Goal: Transaction & Acquisition: Subscribe to service/newsletter

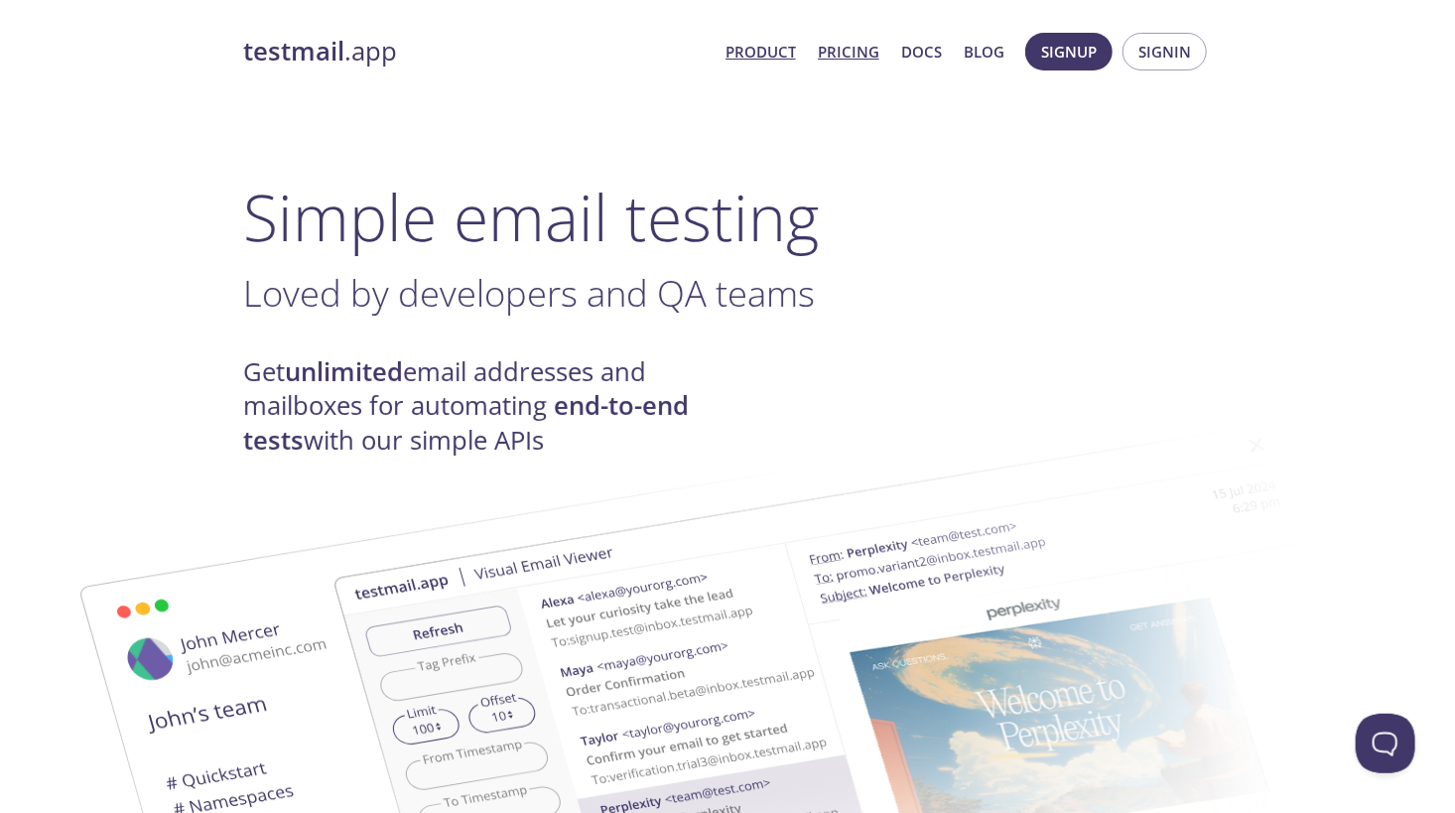
click at [840, 51] on link "Pricing" at bounding box center [849, 52] width 62 height 26
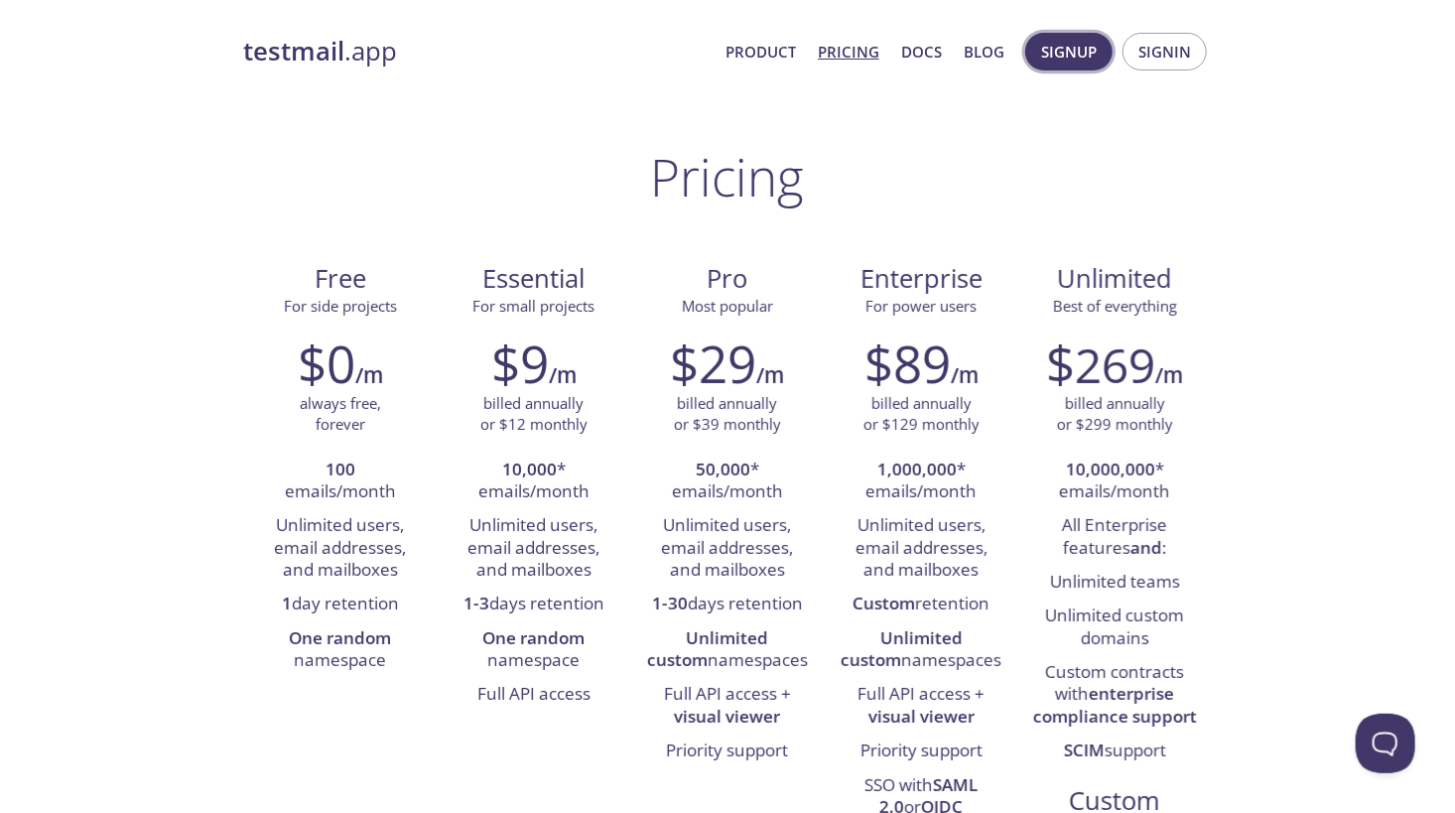
click at [1077, 54] on span "Signup" at bounding box center [1069, 52] width 56 height 26
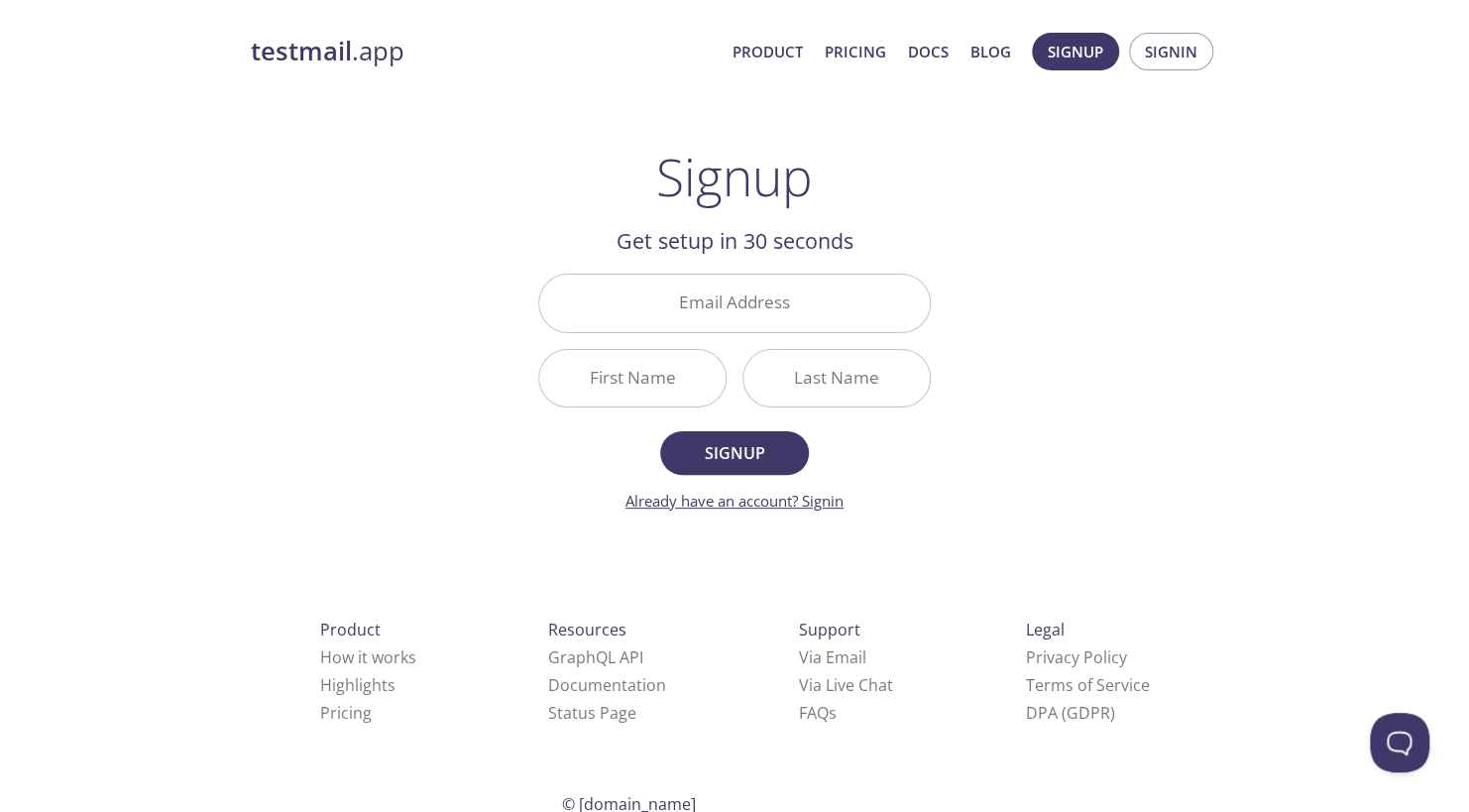
click at [793, 495] on link "Already have an account? Signin" at bounding box center [734, 500] width 218 height 20
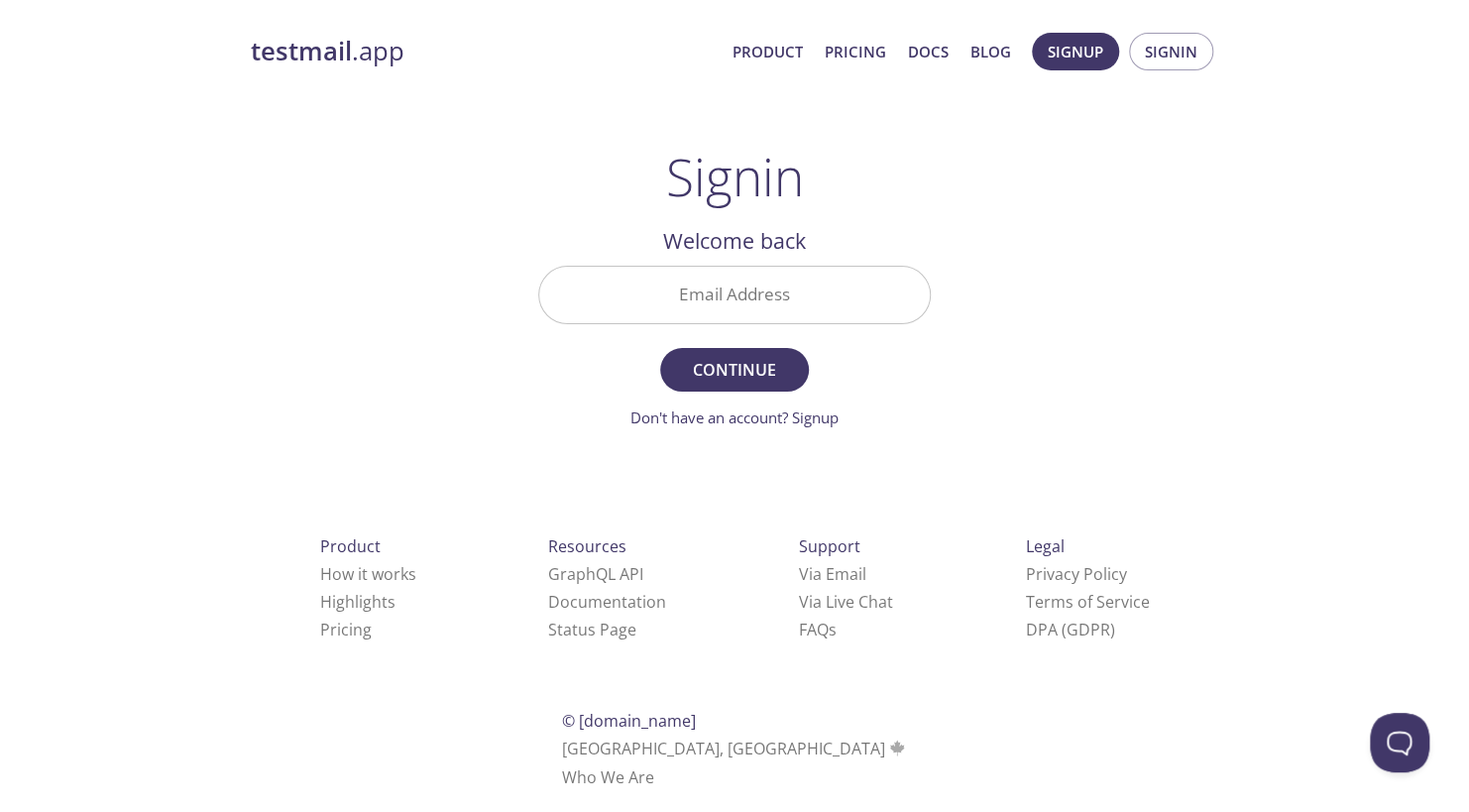
click at [815, 299] on input "Email Address" at bounding box center [734, 295] width 391 height 57
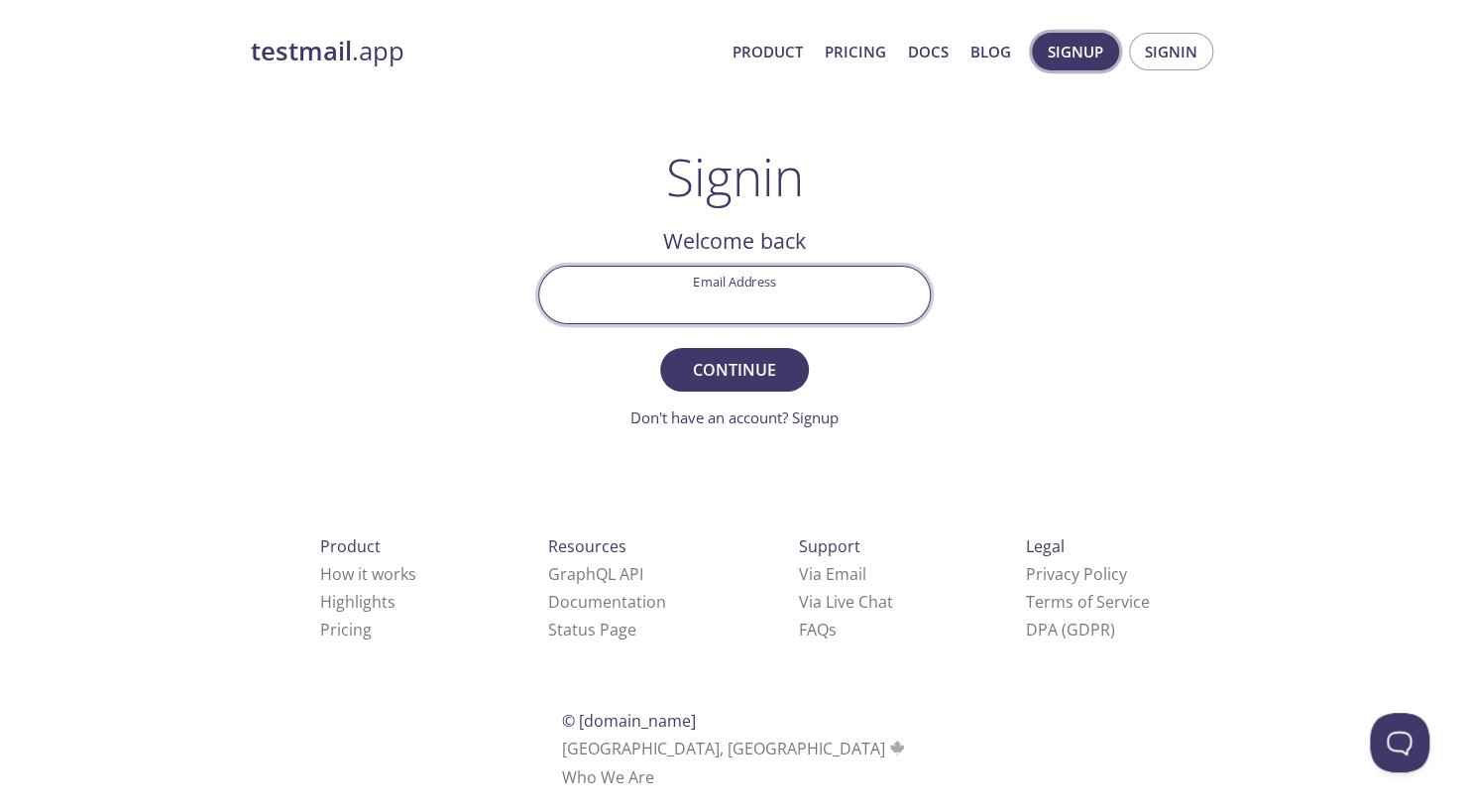
click at [1060, 54] on span "Signup" at bounding box center [1076, 52] width 56 height 26
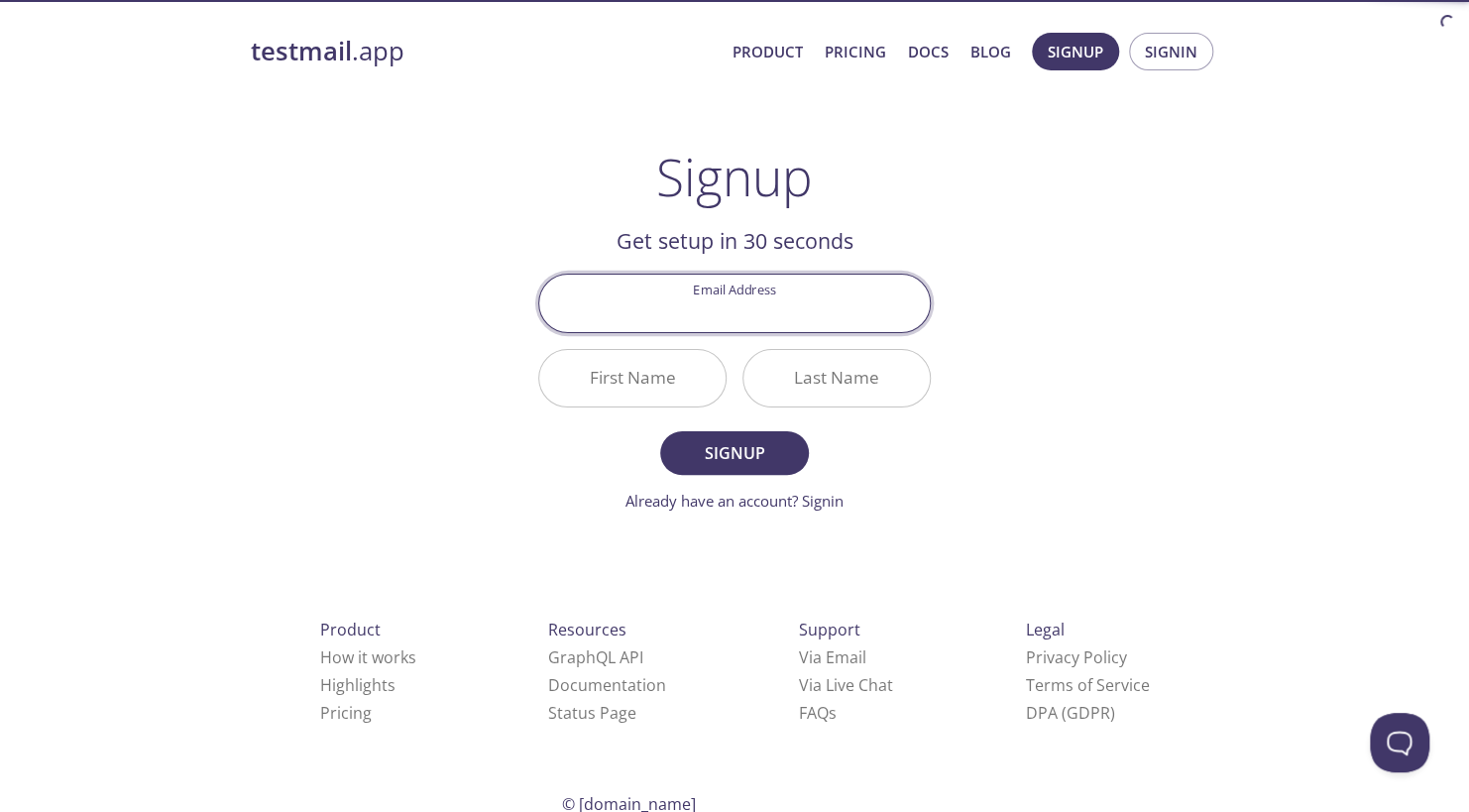
click at [696, 306] on input "Email Address" at bounding box center [734, 303] width 391 height 57
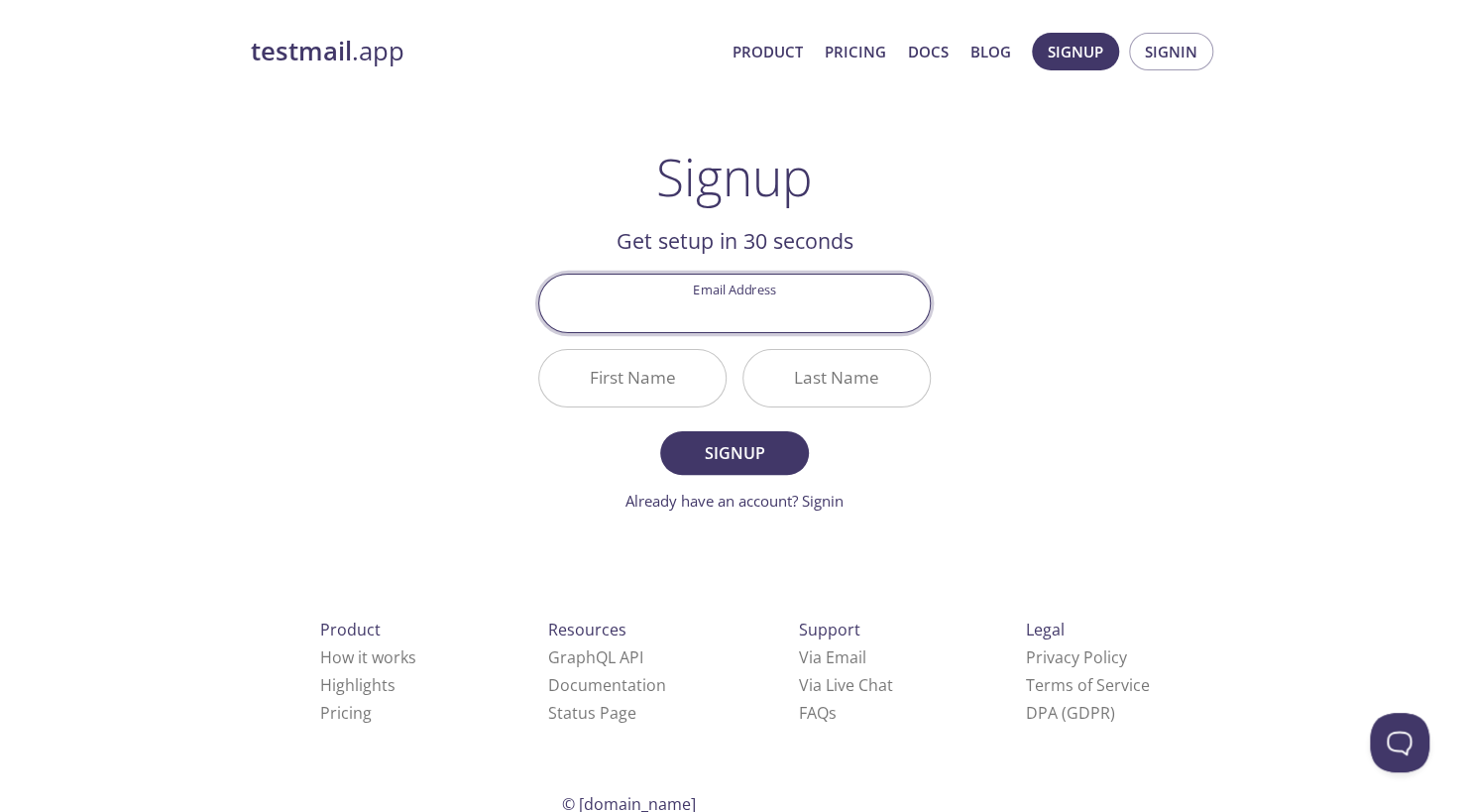
type input "[EMAIL_ADDRESS][DOMAIN_NAME]"
click at [671, 387] on input "First Name" at bounding box center [633, 378] width 187 height 57
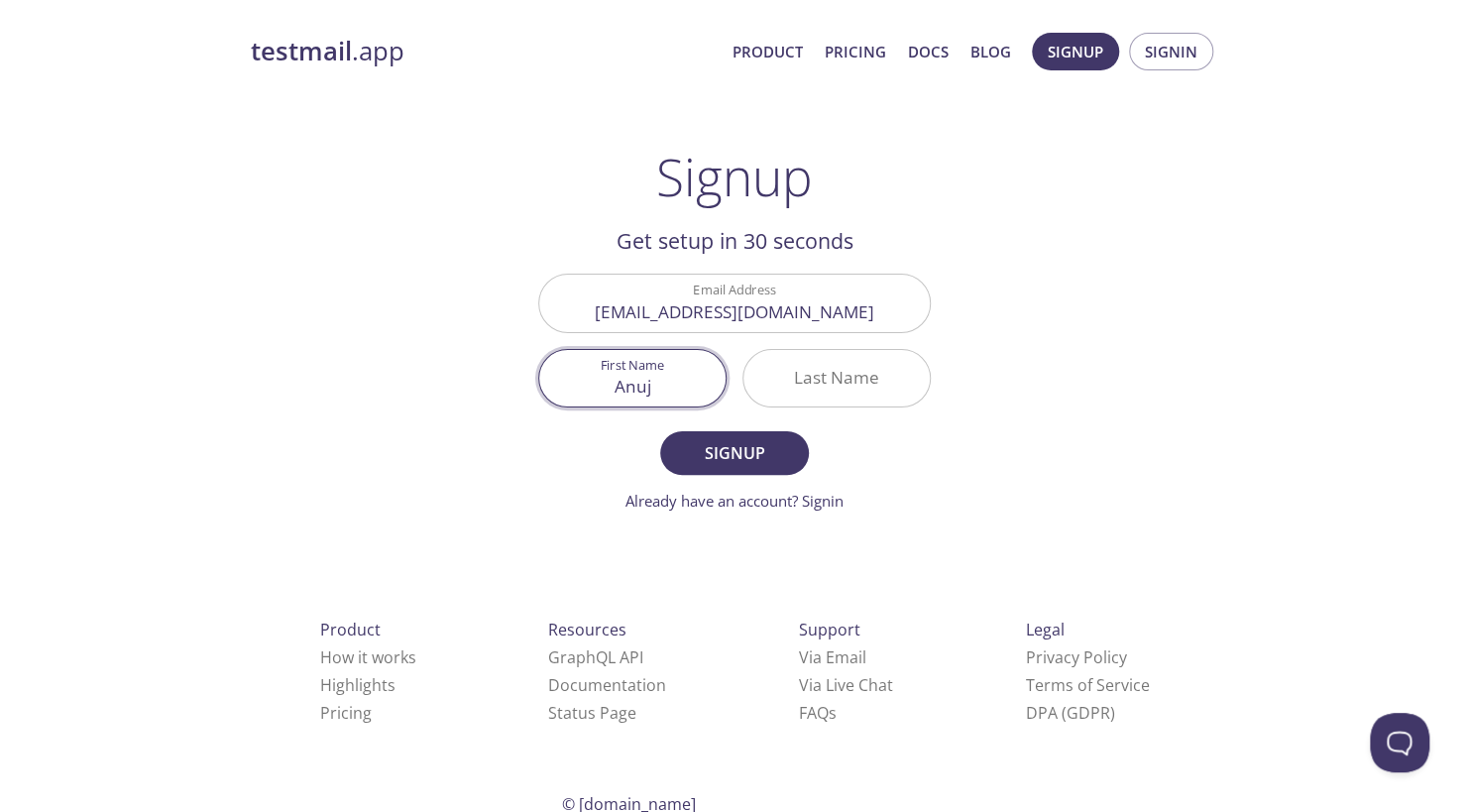
type input "Anuj"
click at [768, 365] on input "Last Name" at bounding box center [836, 378] width 187 height 57
type input "k"
type input "singh"
click at [672, 389] on input "Anuj" at bounding box center [633, 378] width 187 height 57
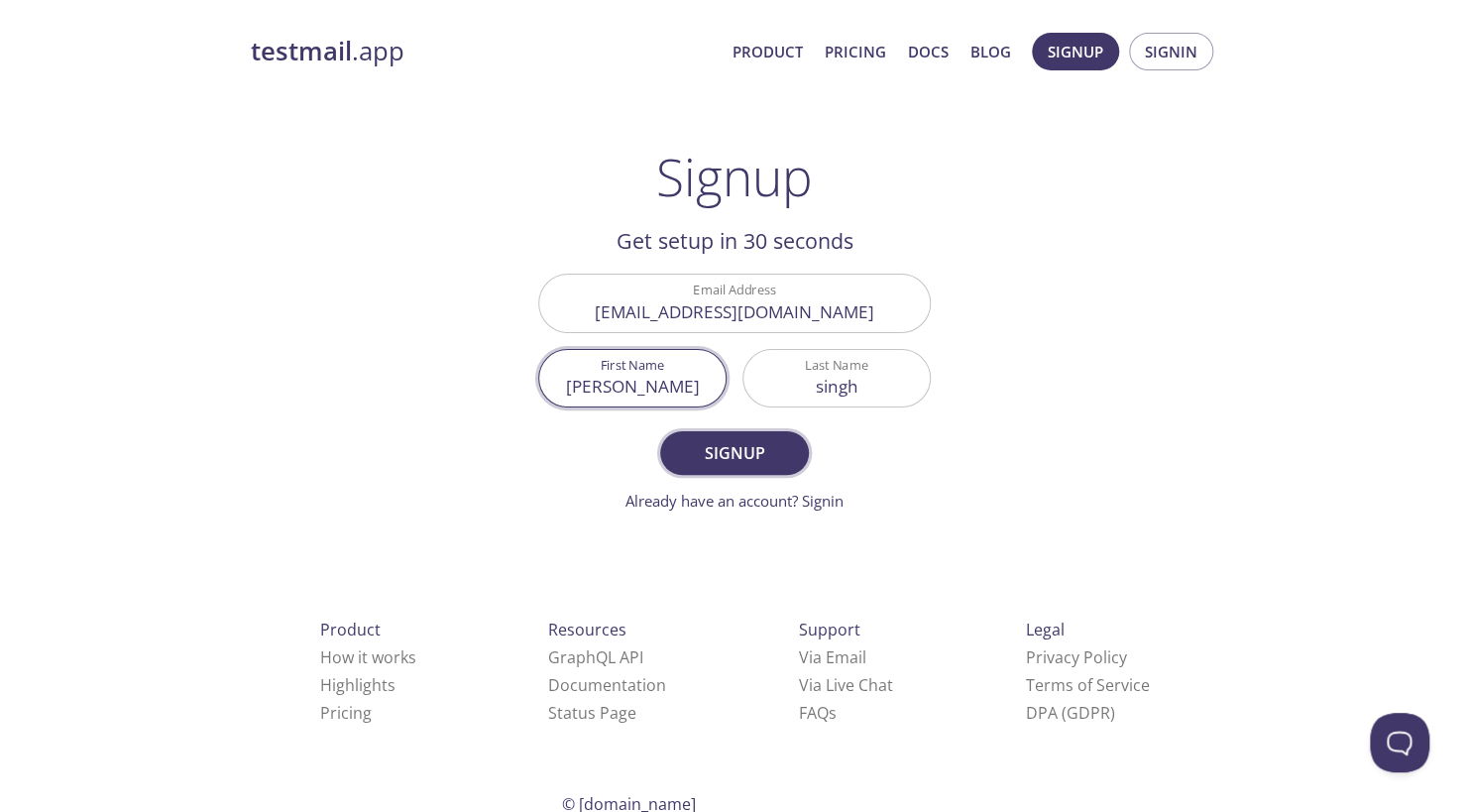
type input "[PERSON_NAME]"
click at [793, 463] on button "Signup" at bounding box center [734, 453] width 149 height 44
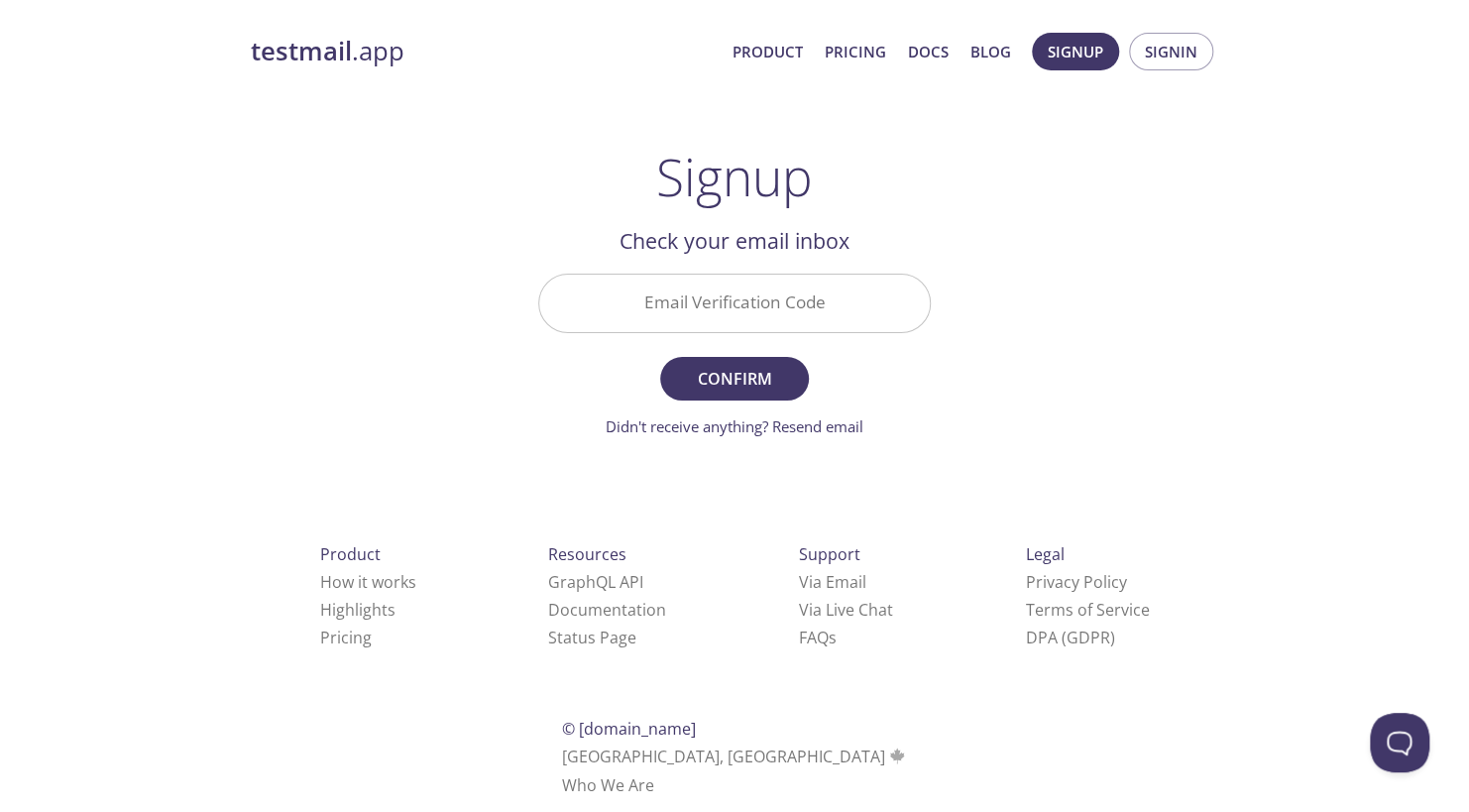
drag, startPoint x: 735, startPoint y: 310, endPoint x: 646, endPoint y: 294, distance: 90.4
click at [735, 310] on input "Email Verification Code" at bounding box center [734, 303] width 391 height 57
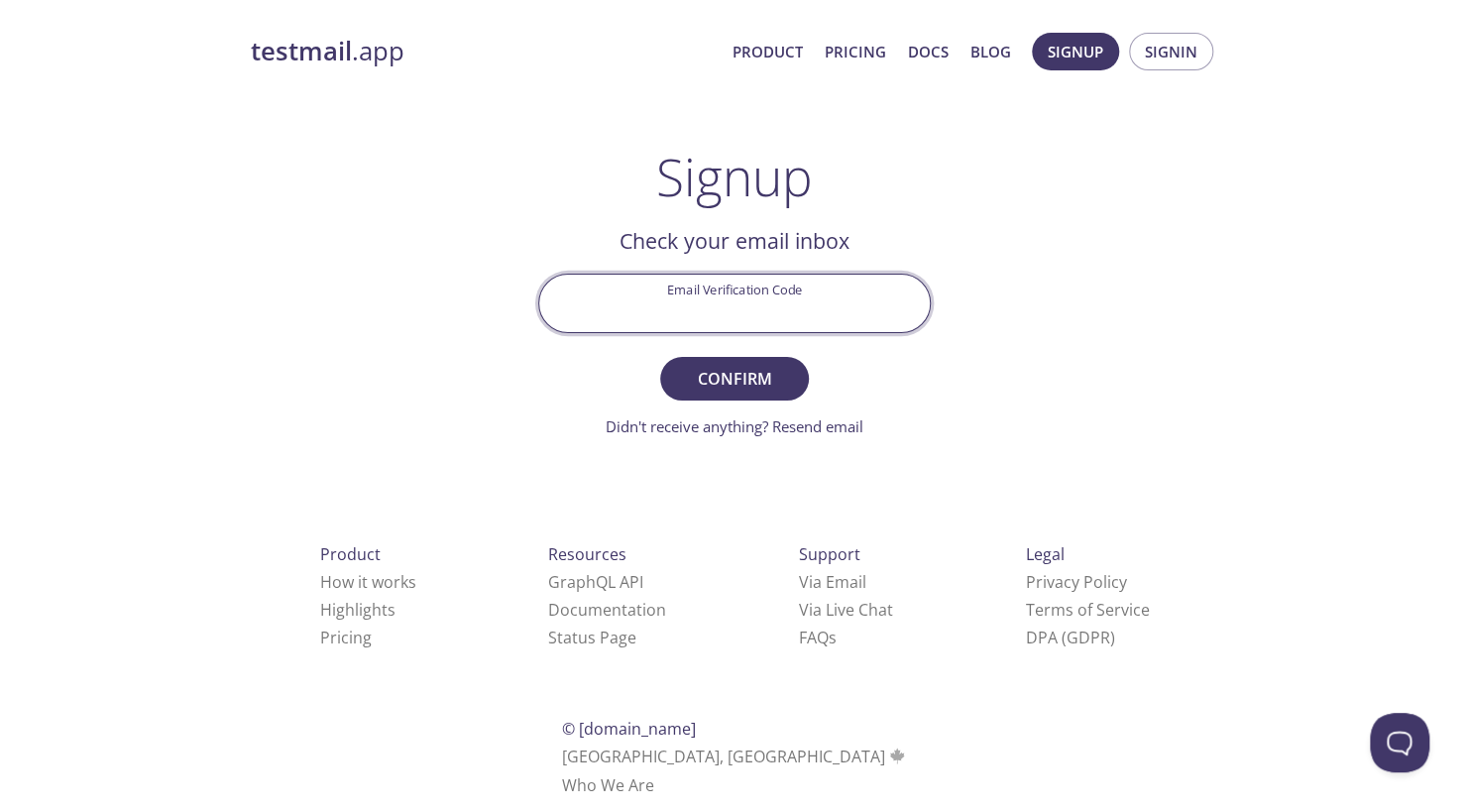
paste input "BFPDZRH"
type input "BFPDZRH"
click at [798, 369] on button "Confirm" at bounding box center [734, 379] width 149 height 44
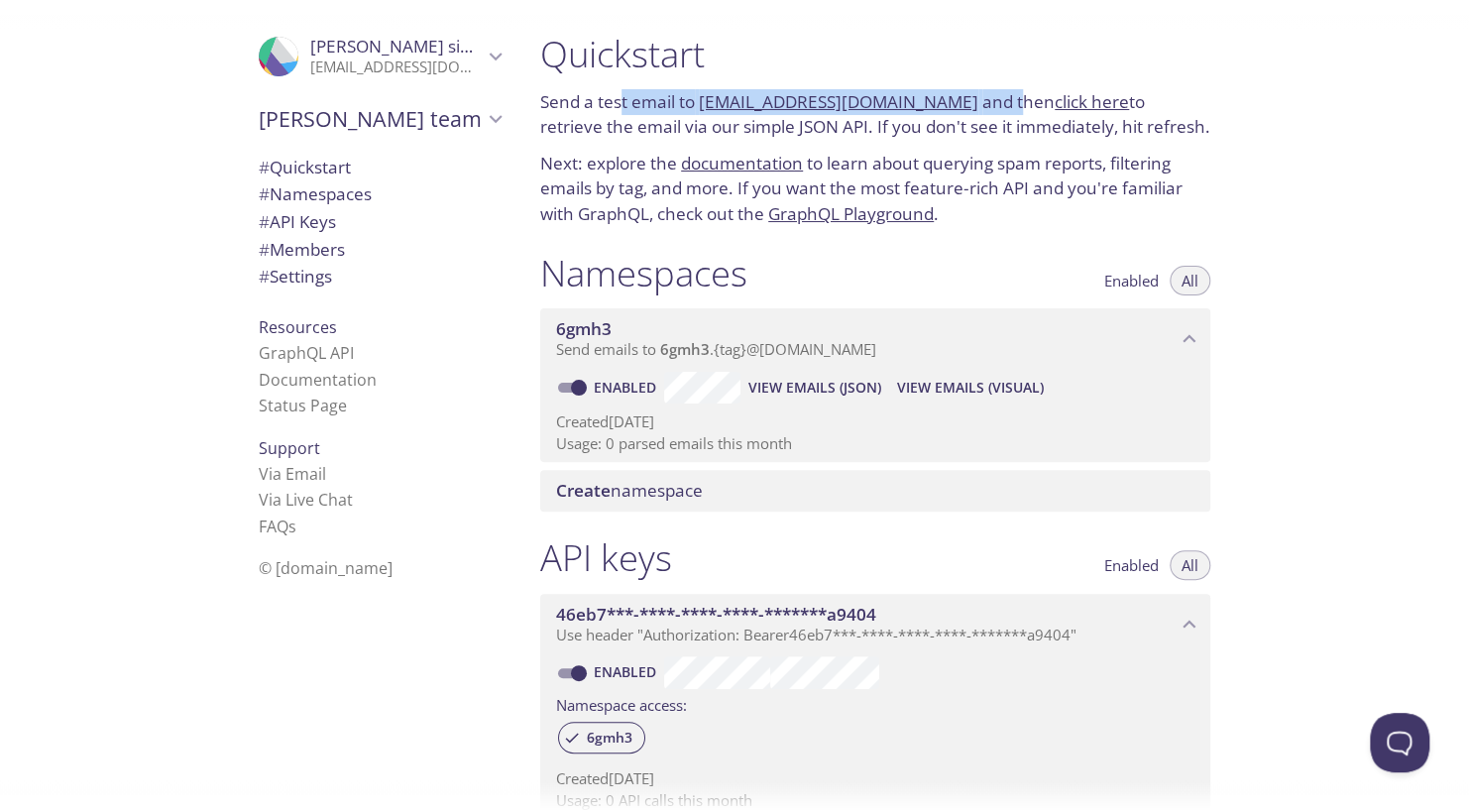
drag, startPoint x: 624, startPoint y: 107, endPoint x: 1001, endPoint y: 107, distance: 377.0
click at [1001, 107] on p "Send a test email to [EMAIL_ADDRESS][DOMAIN_NAME] and then click here to retrie…" at bounding box center [875, 114] width 671 height 51
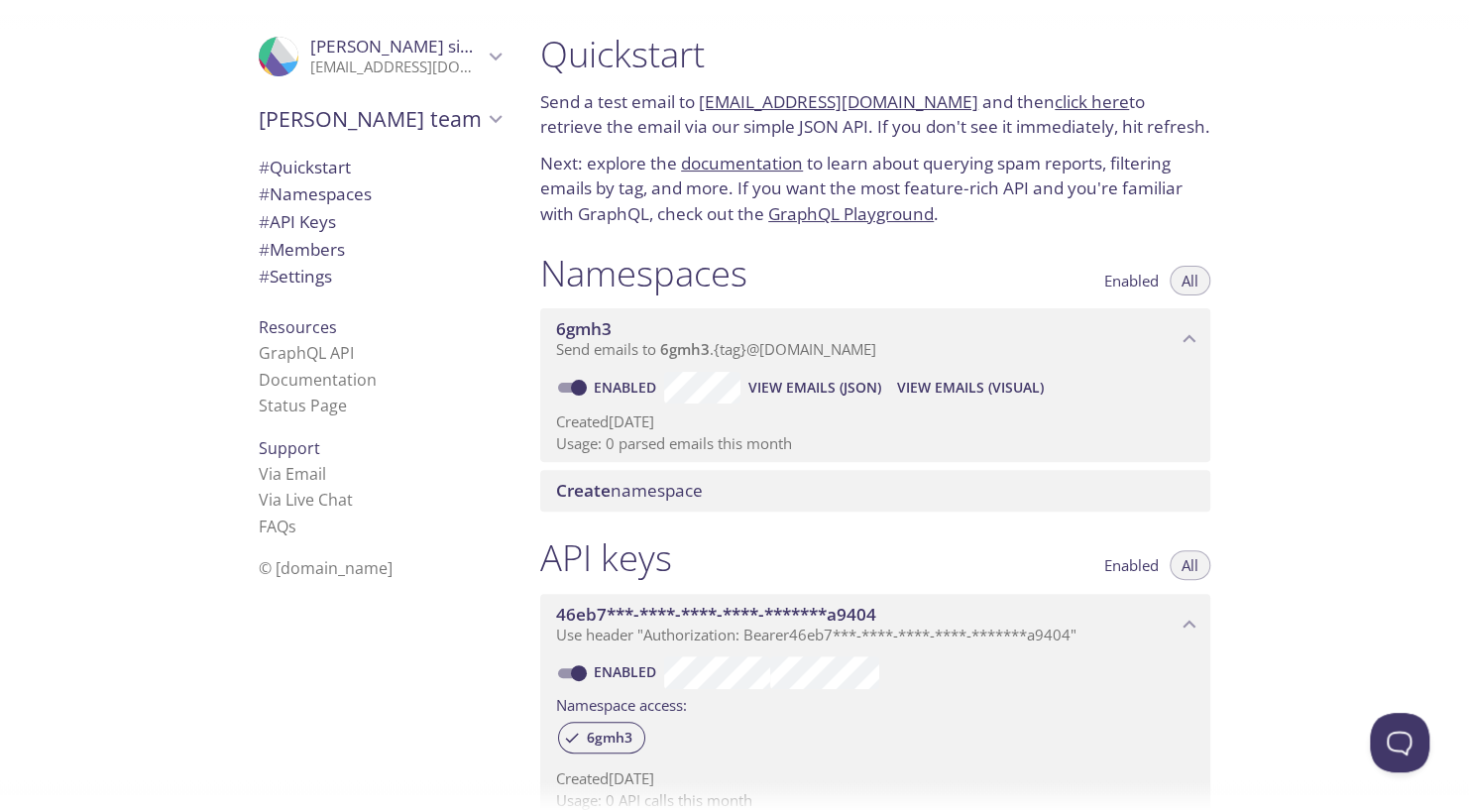
drag, startPoint x: 1001, startPoint y: 107, endPoint x: 1020, endPoint y: 238, distance: 132.4
click at [1020, 238] on div "Quickstart Send a test email to [EMAIL_ADDRESS][DOMAIN_NAME] and then click her…" at bounding box center [875, 129] width 702 height 219
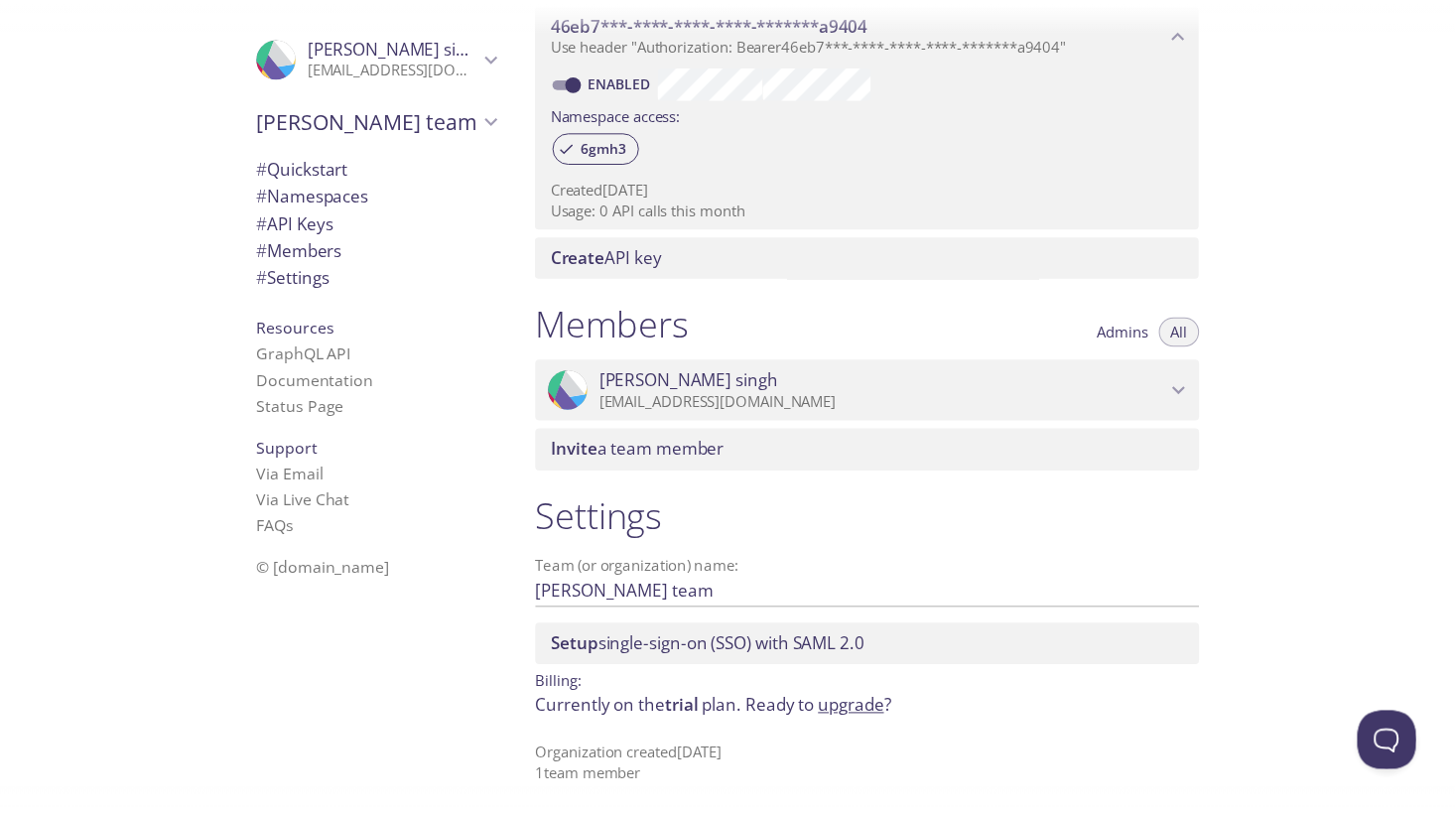
scroll to position [598, 0]
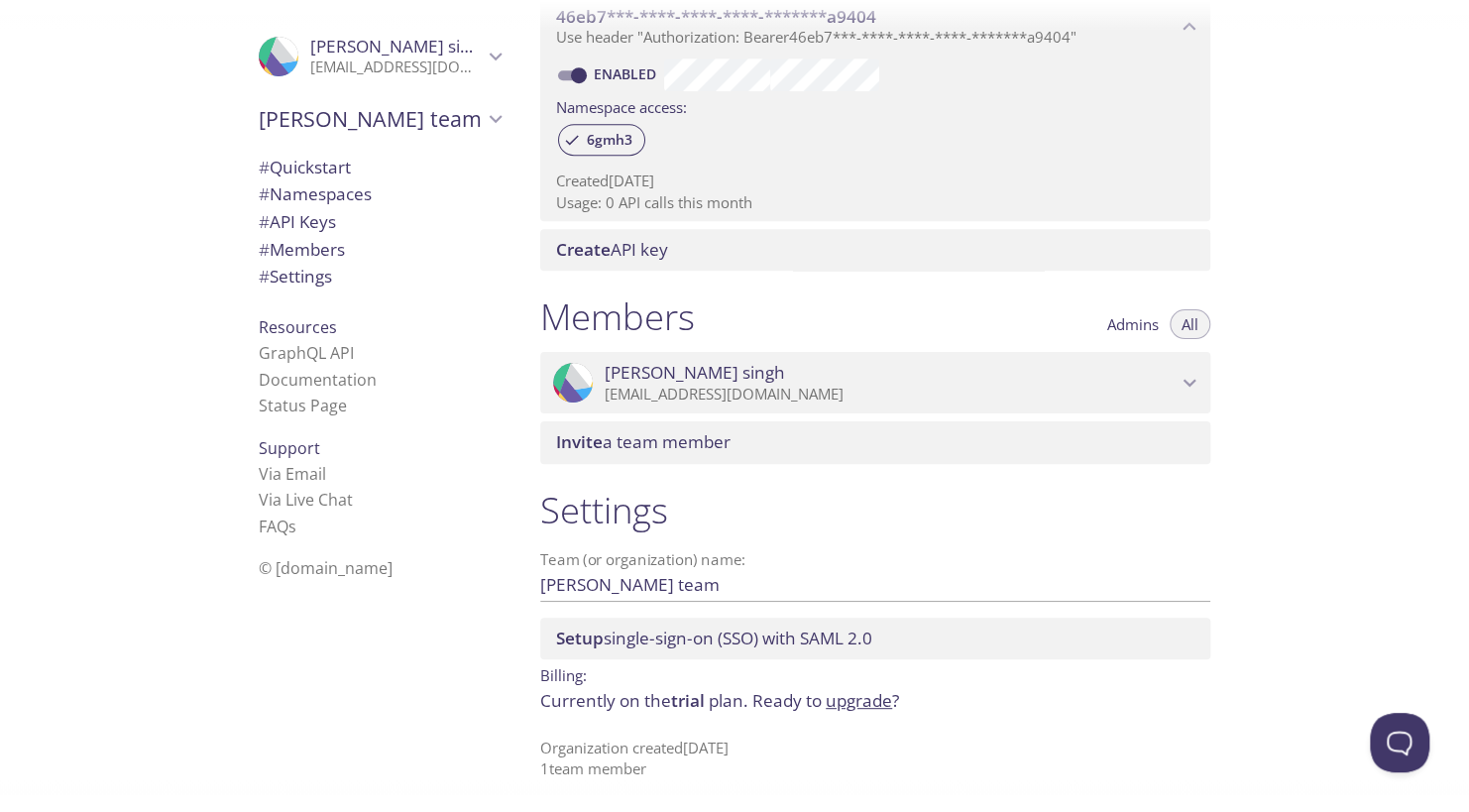
click at [841, 698] on link "upgrade" at bounding box center [859, 700] width 66 height 23
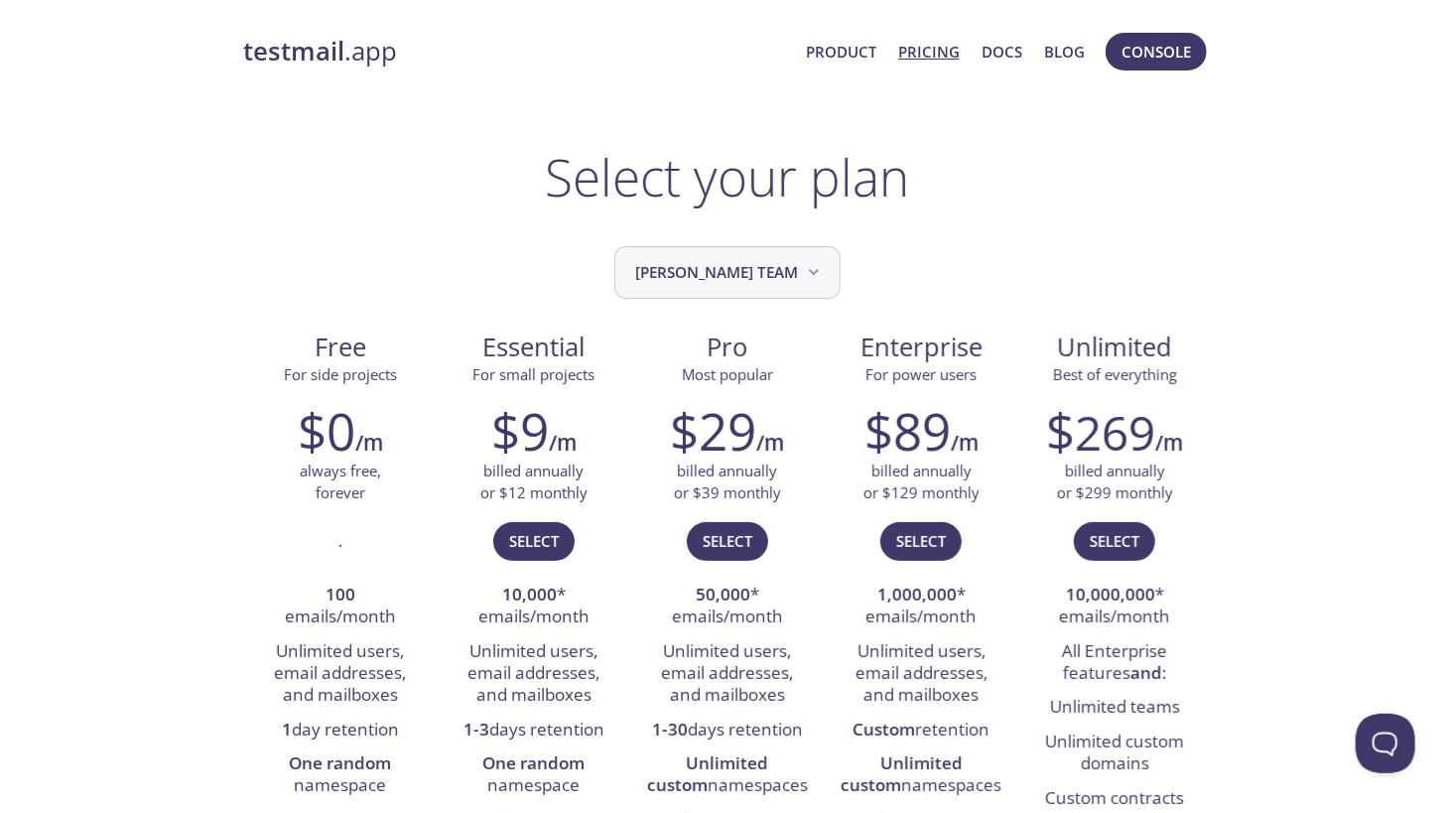
click at [757, 274] on span "[PERSON_NAME] team" at bounding box center [729, 272] width 189 height 27
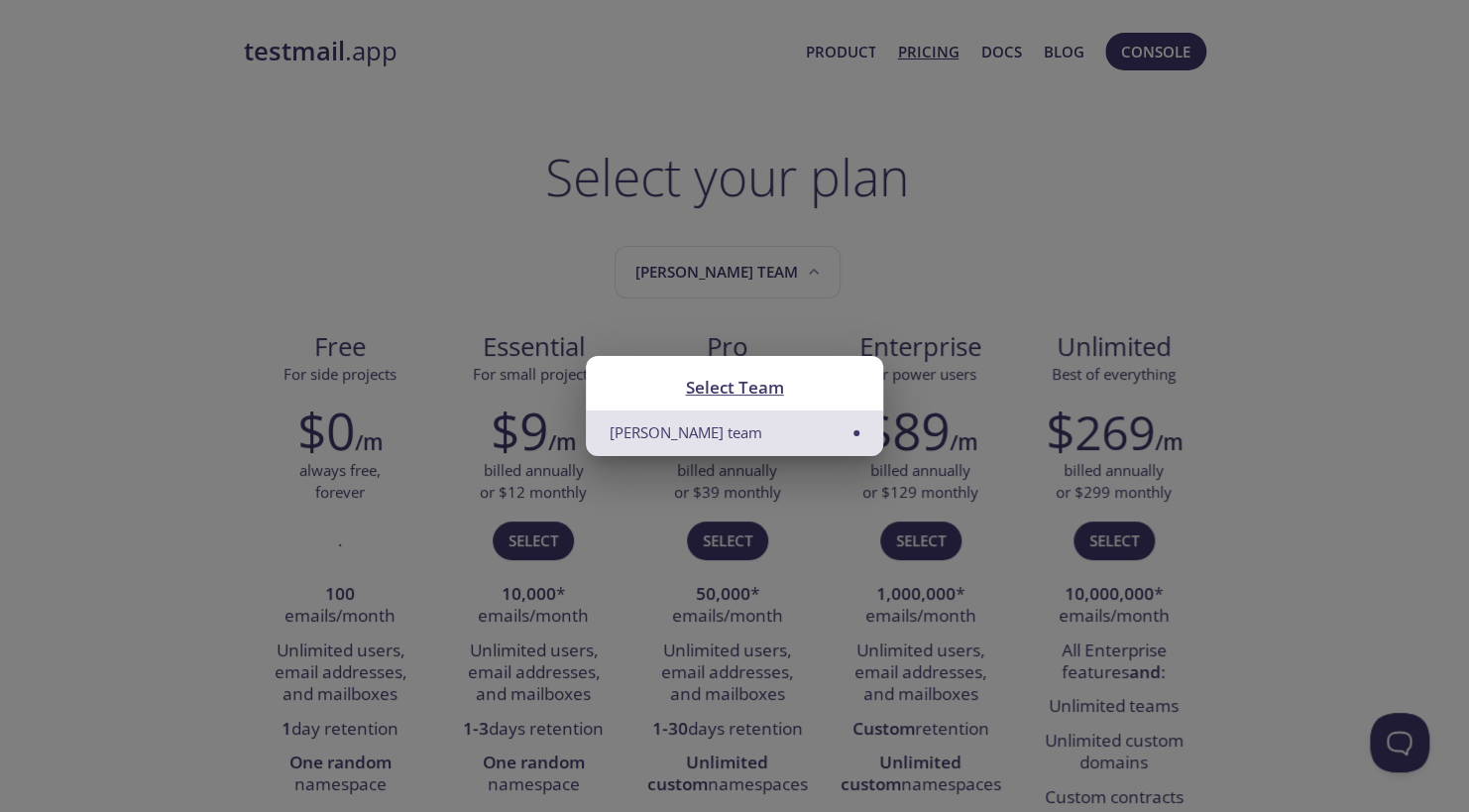
click at [473, 324] on div "Select Team [PERSON_NAME] team" at bounding box center [734, 406] width 1469 height 812
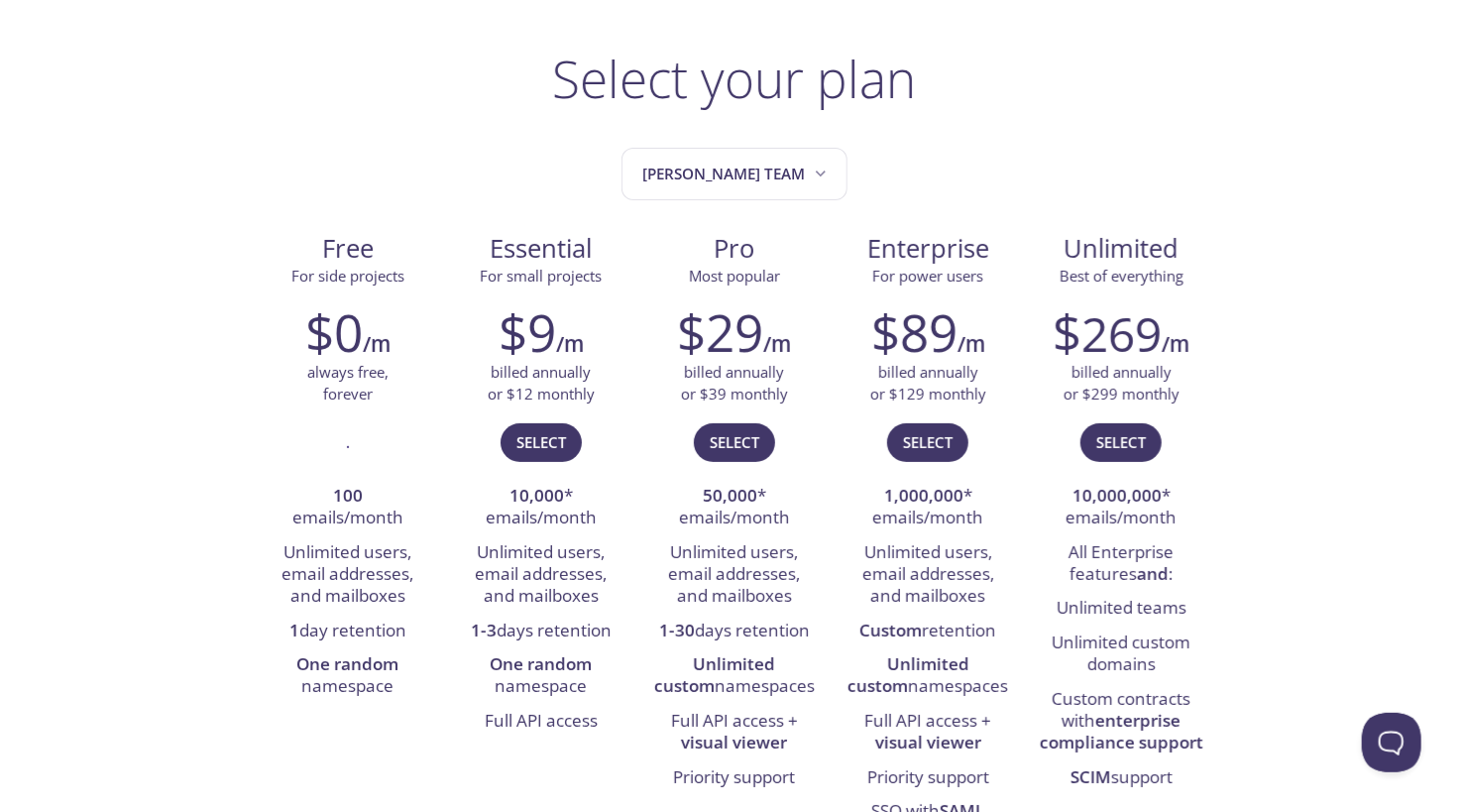
scroll to position [99, 0]
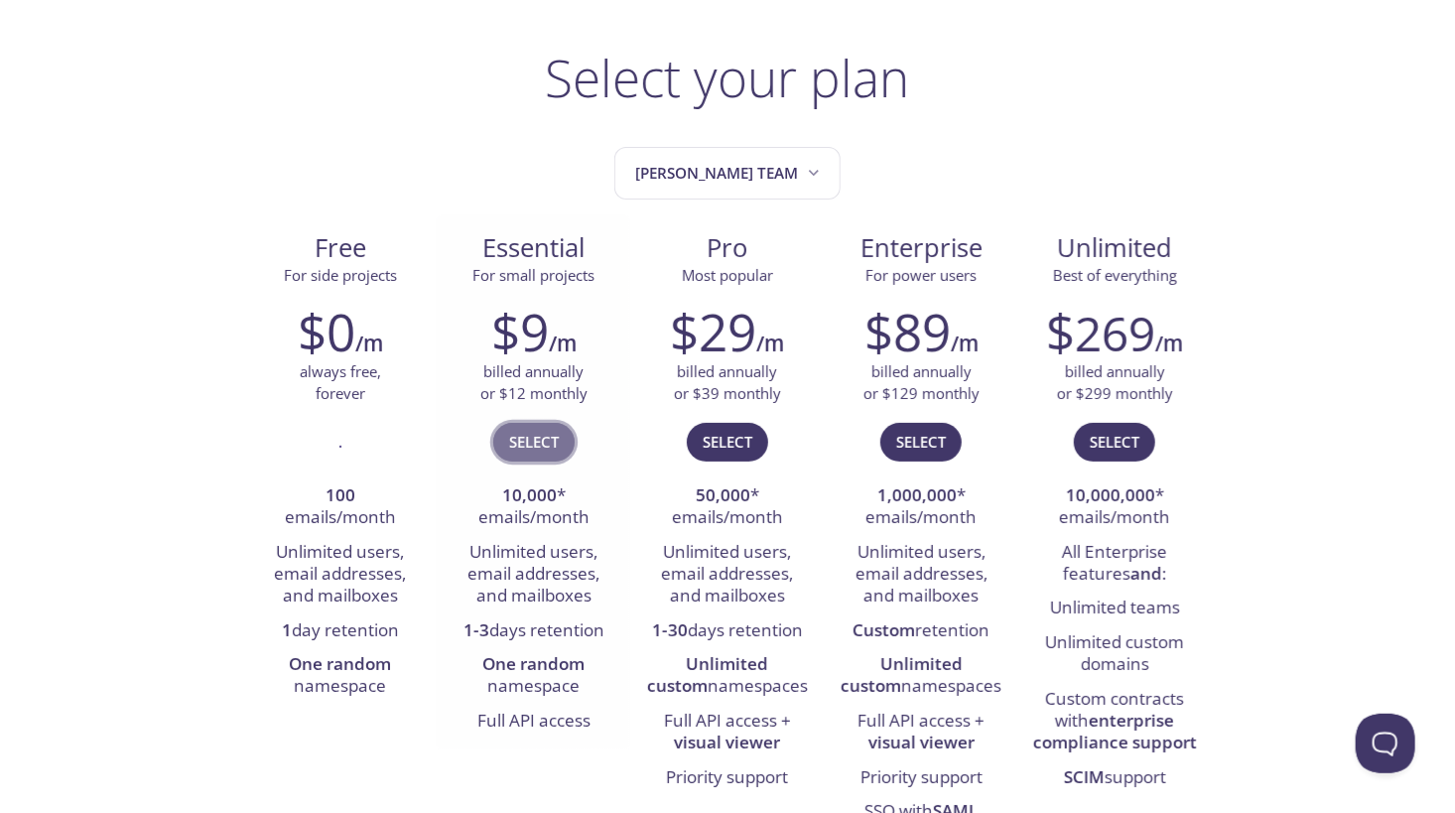
click at [538, 433] on span "Select" at bounding box center [534, 442] width 50 height 26
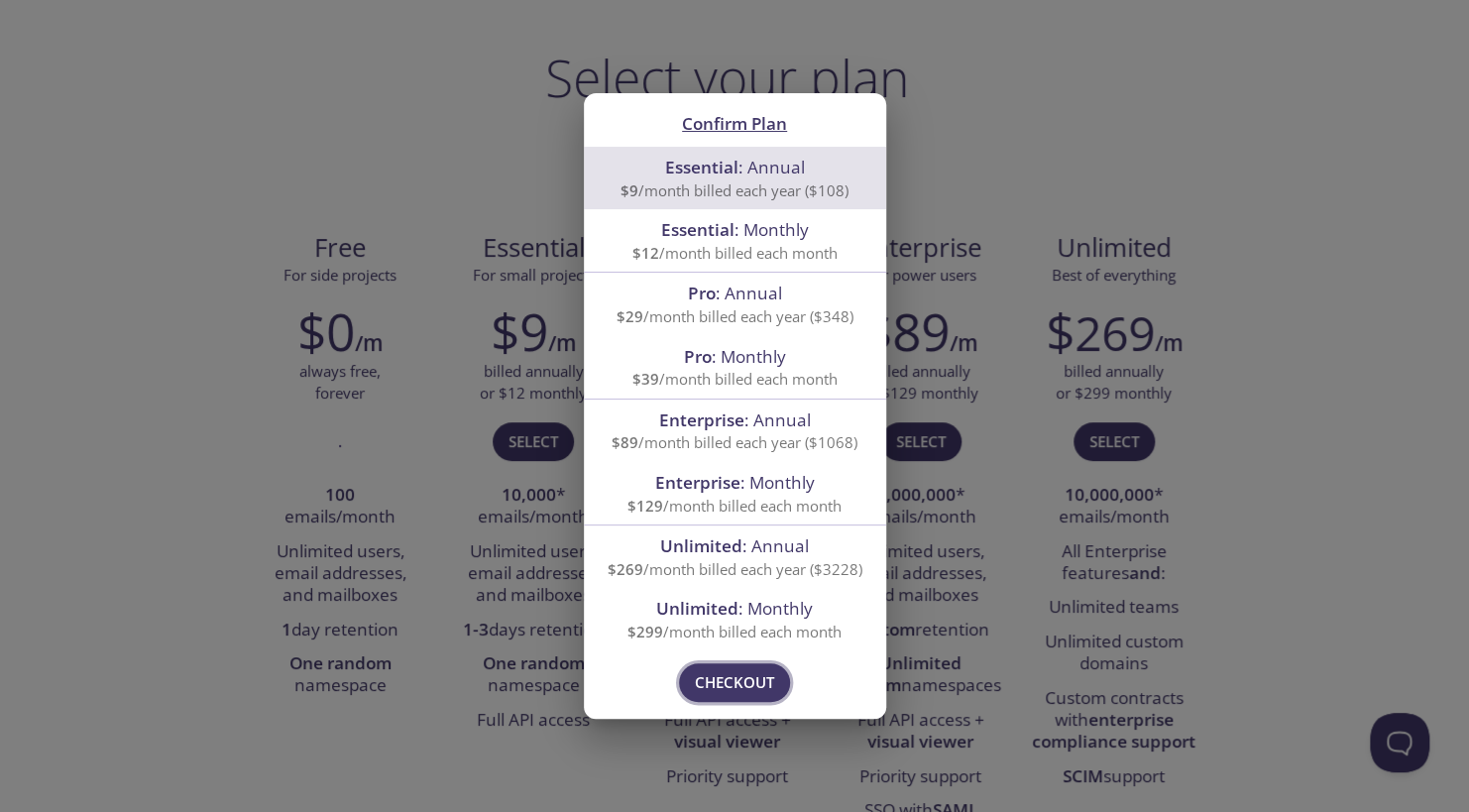
click at [755, 688] on span "Checkout" at bounding box center [734, 682] width 79 height 26
